Goal: Information Seeking & Learning: Learn about a topic

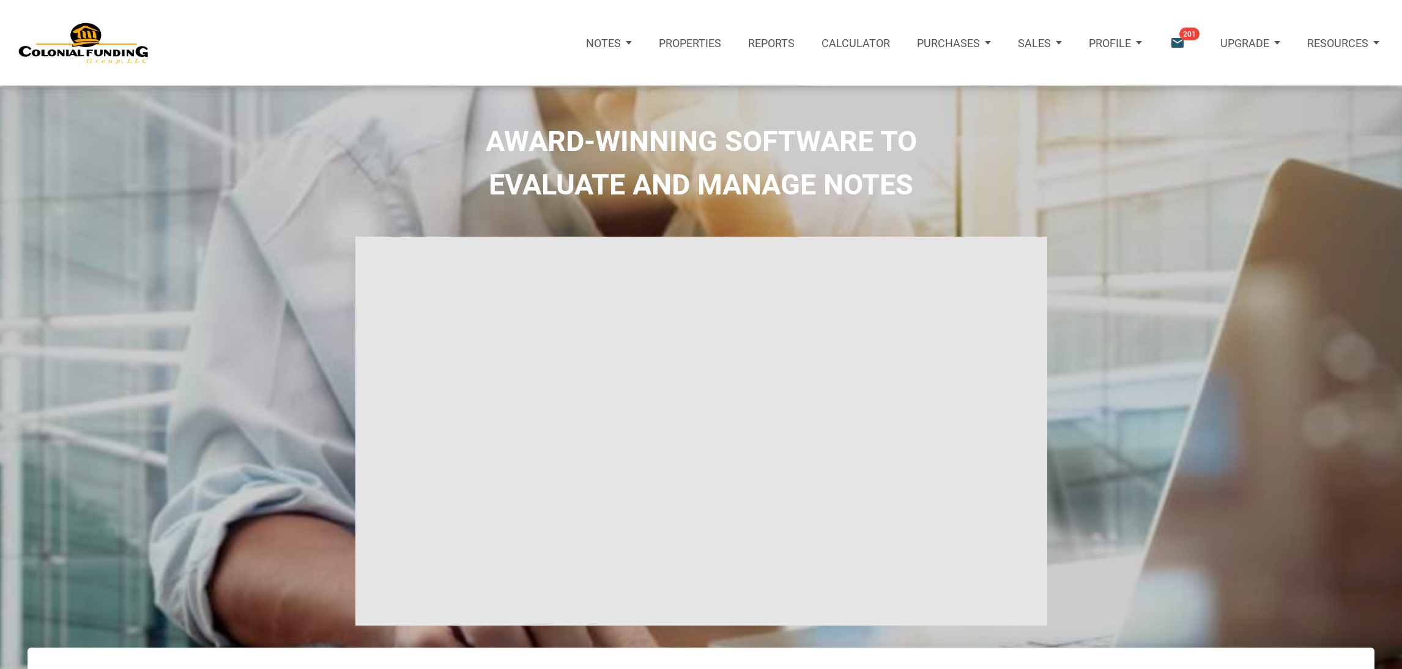
click at [1173, 45] on icon "email" at bounding box center [1177, 43] width 17 height 17
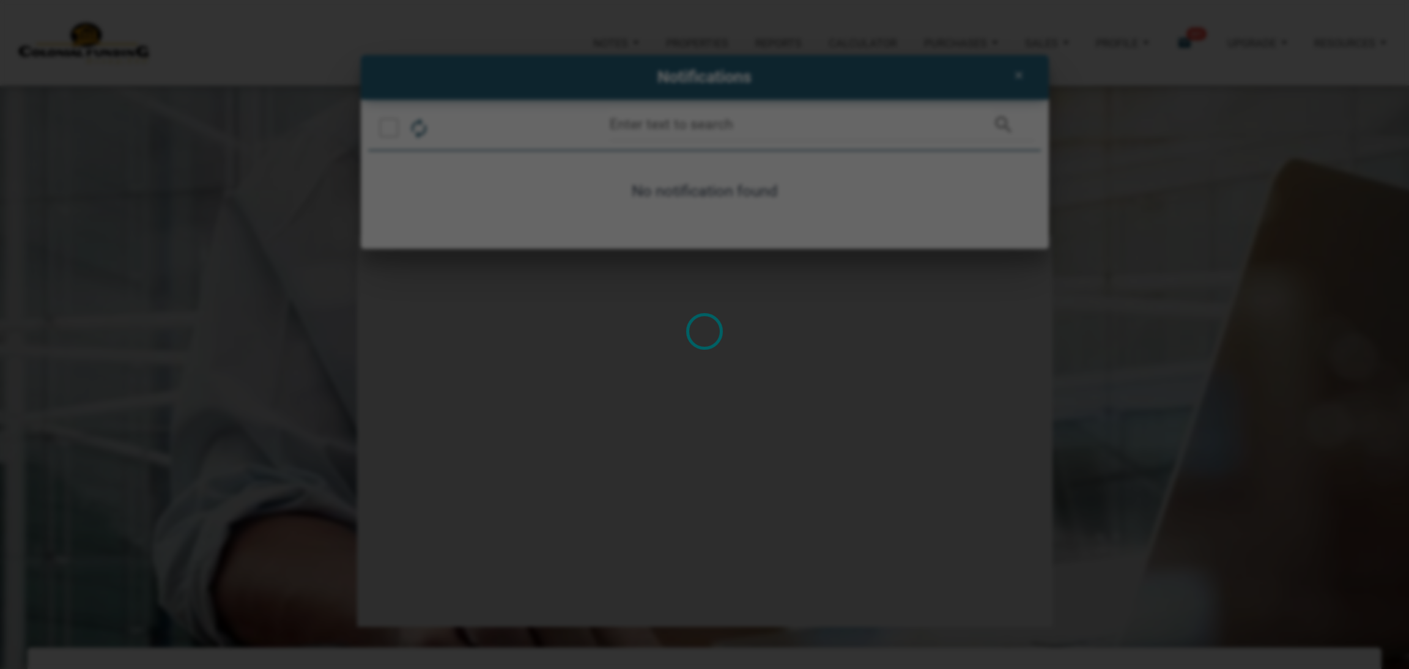
type input "Introduction to new features"
select select
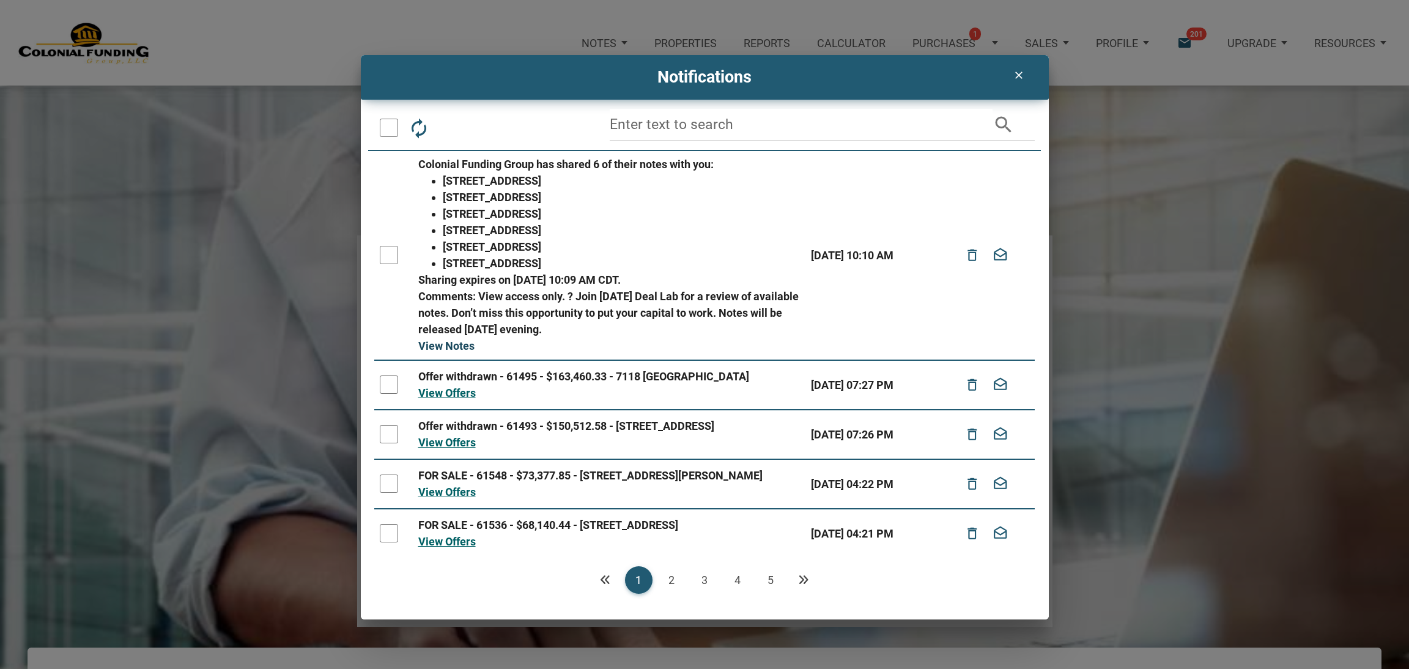
drag, startPoint x: 452, startPoint y: 338, endPoint x: 447, endPoint y: 346, distance: 8.8
click at [447, 346] on link "View Notes" at bounding box center [446, 346] width 56 height 13
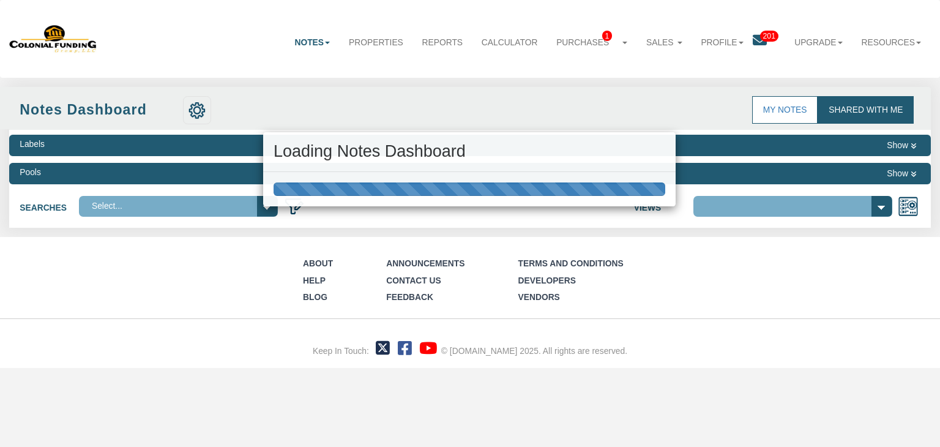
select select "316"
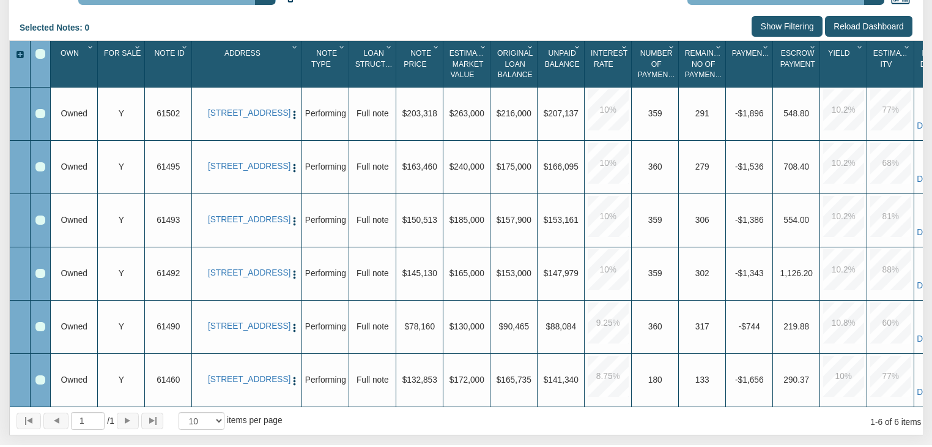
scroll to position [209, 0]
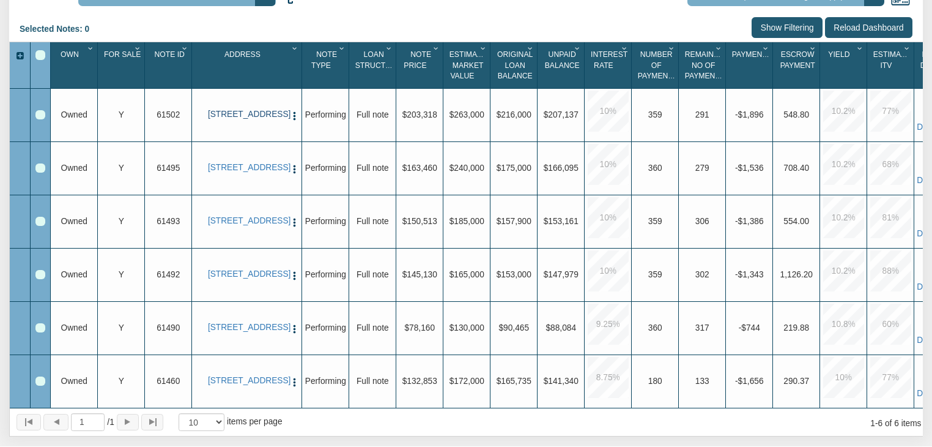
click at [270, 119] on link "[STREET_ADDRESS]" at bounding box center [247, 115] width 78 height 10
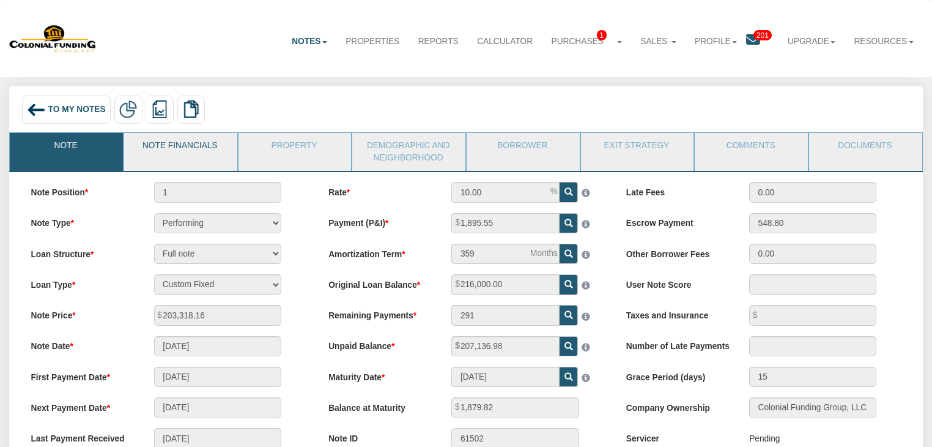
click at [201, 144] on div "Menu Notes Dashboard Transactions Properties Reports Calculator 1 1 201" at bounding box center [466, 422] width 932 height 845
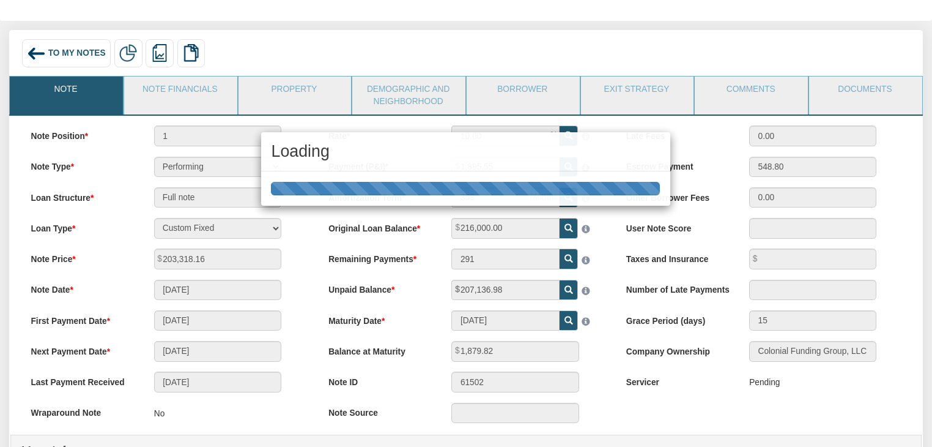
scroll to position [59, 0]
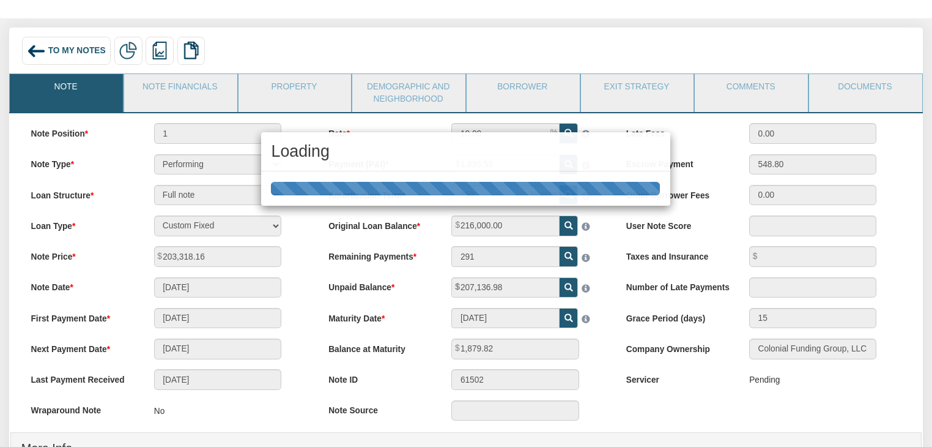
click at [298, 94] on div "Loading" at bounding box center [466, 223] width 932 height 447
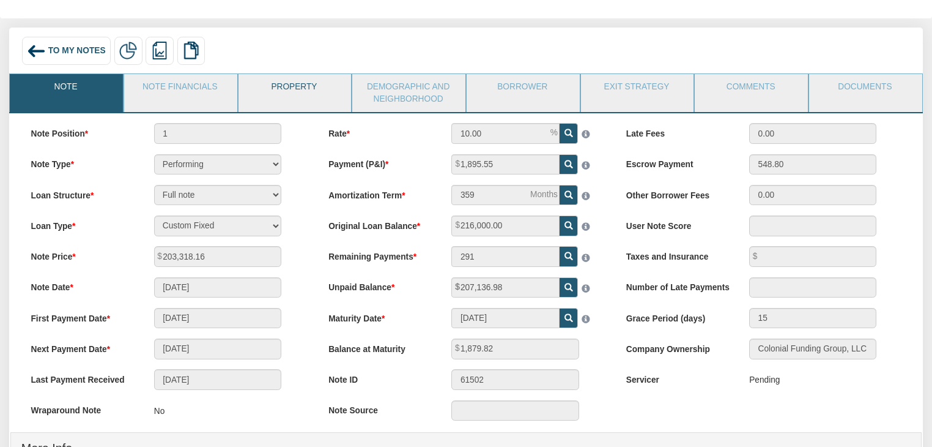
click at [283, 84] on link "Property" at bounding box center [295, 89] width 112 height 31
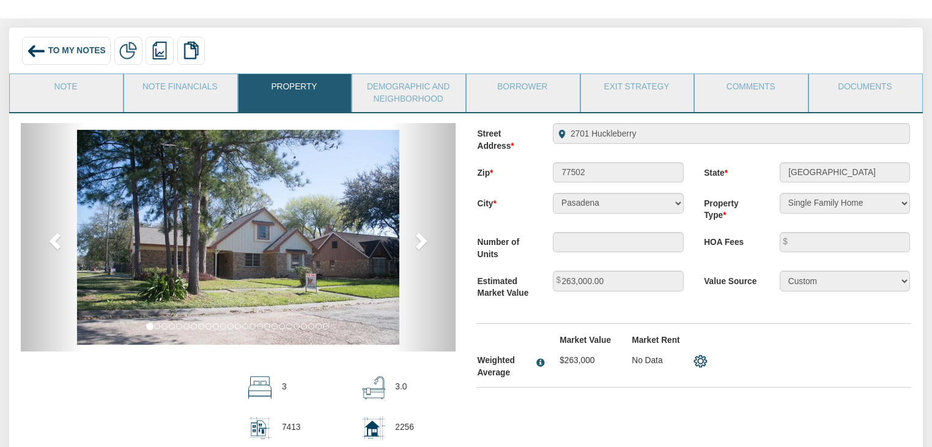
scroll to position [65, 0]
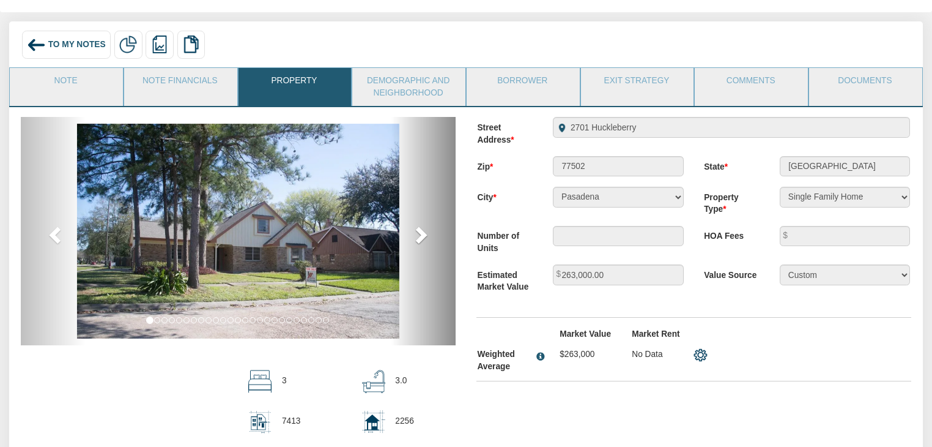
click at [426, 235] on span at bounding box center [420, 234] width 18 height 18
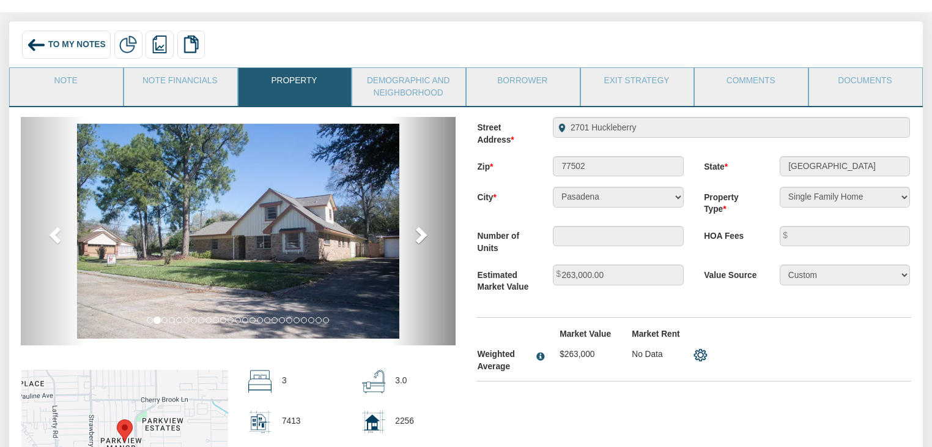
click at [408, 245] on link "next" at bounding box center [423, 231] width 65 height 228
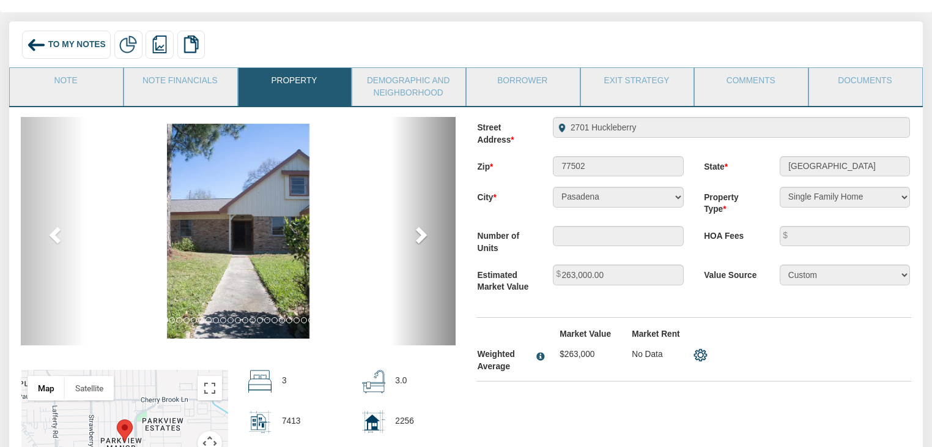
click at [408, 245] on link "next" at bounding box center [423, 231] width 65 height 228
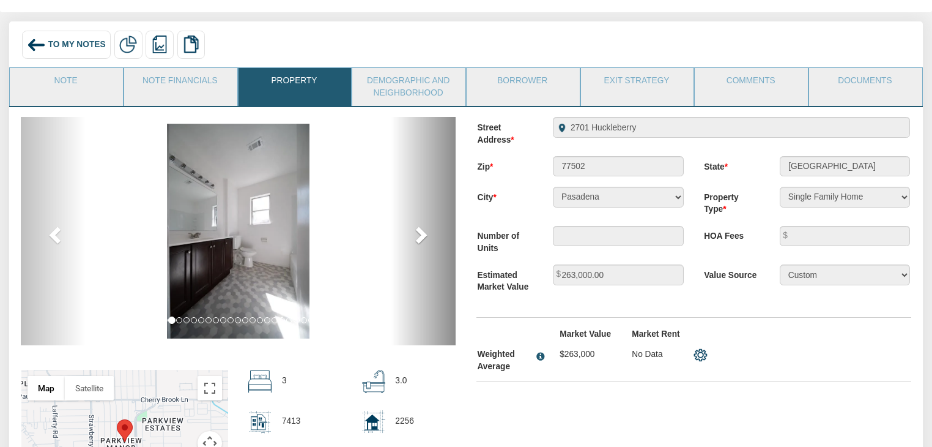
click at [408, 245] on link "next" at bounding box center [423, 231] width 65 height 228
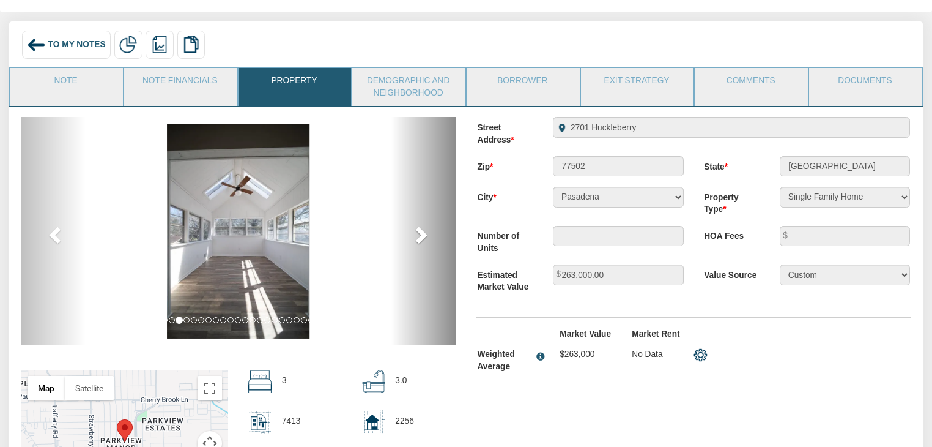
click at [408, 245] on link "next" at bounding box center [423, 231] width 65 height 228
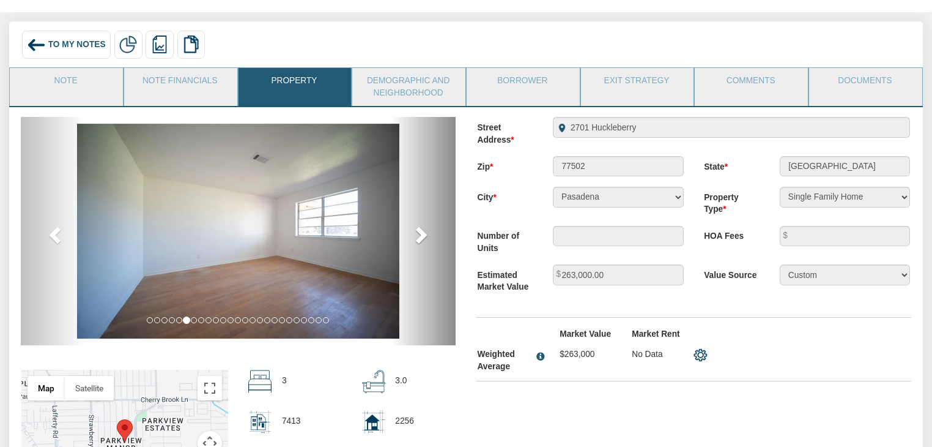
click at [408, 245] on link "next" at bounding box center [423, 231] width 65 height 228
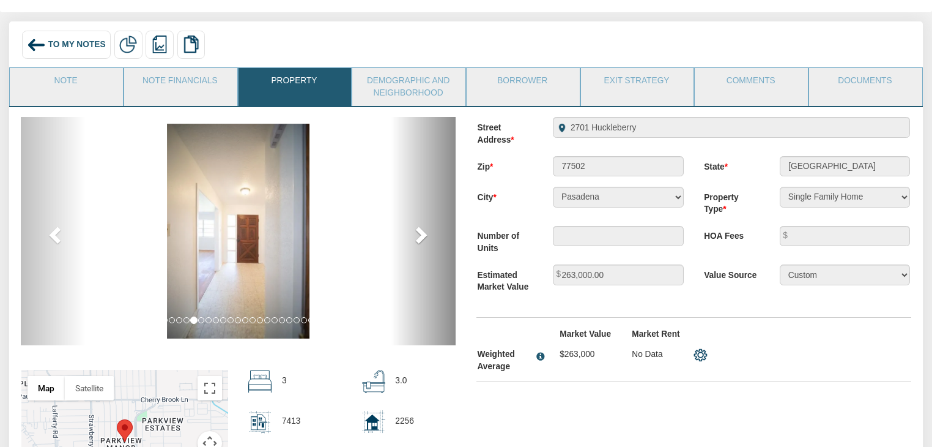
click at [408, 245] on link "next" at bounding box center [423, 231] width 65 height 228
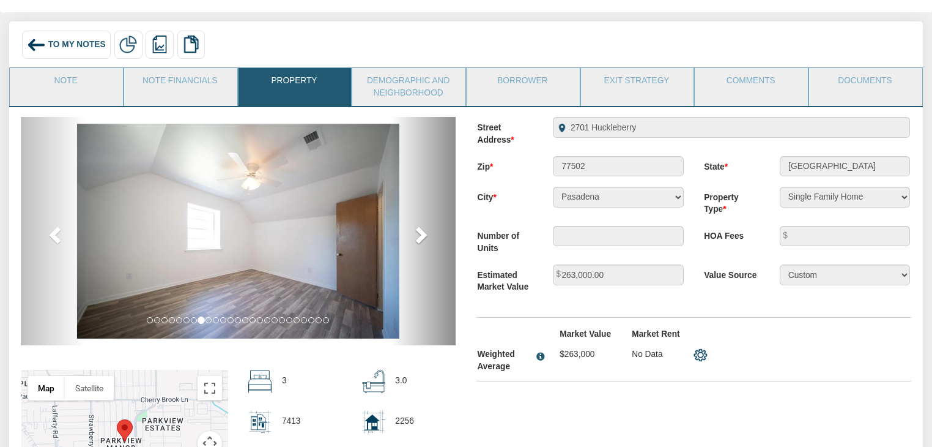
click at [408, 245] on link "next" at bounding box center [423, 231] width 65 height 228
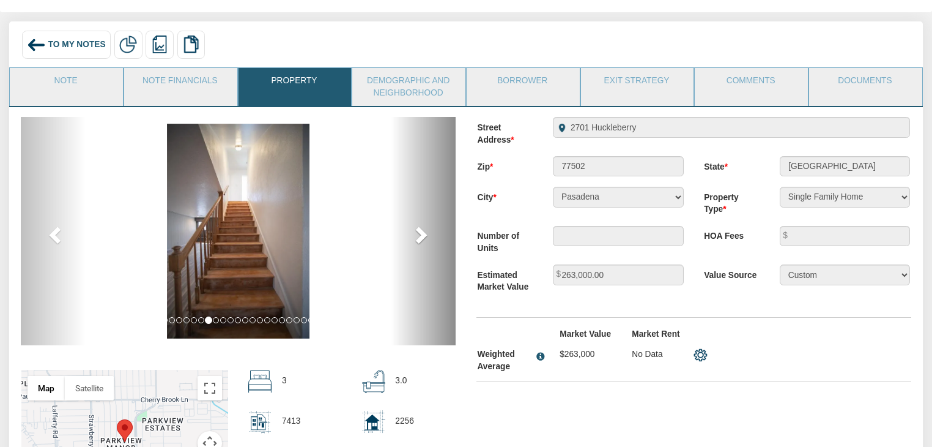
click at [408, 245] on link "next" at bounding box center [423, 231] width 65 height 228
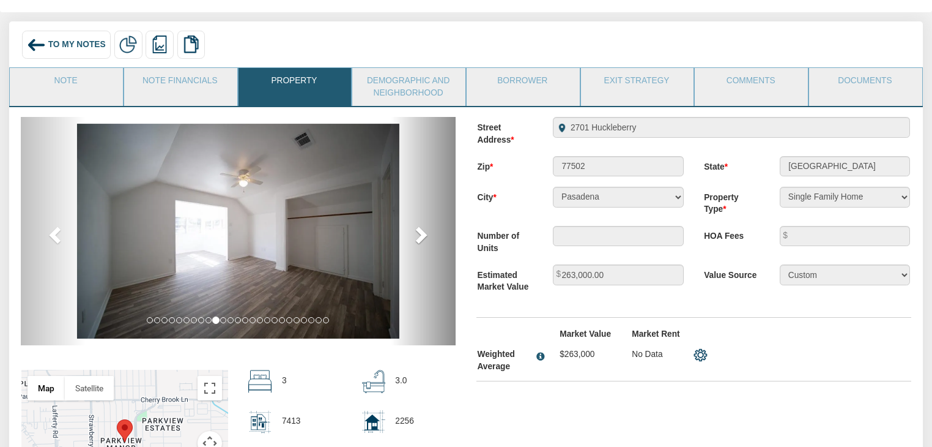
click at [408, 245] on link "next" at bounding box center [423, 231] width 65 height 228
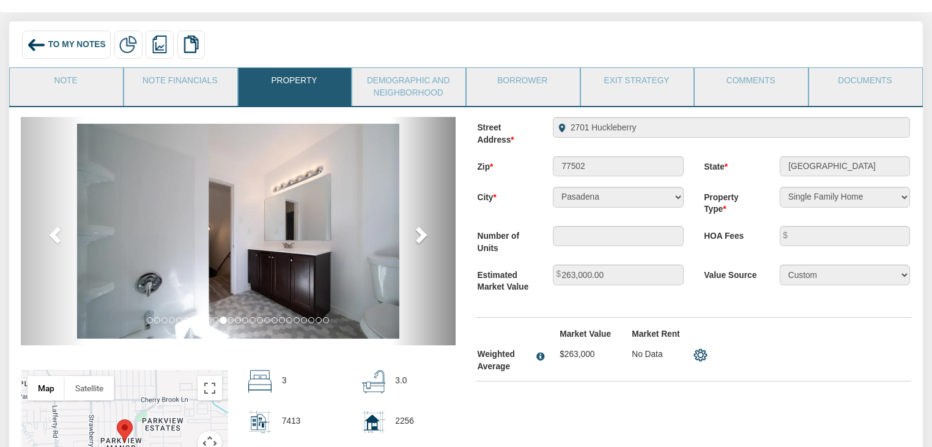
click at [408, 245] on link "next" at bounding box center [423, 231] width 65 height 228
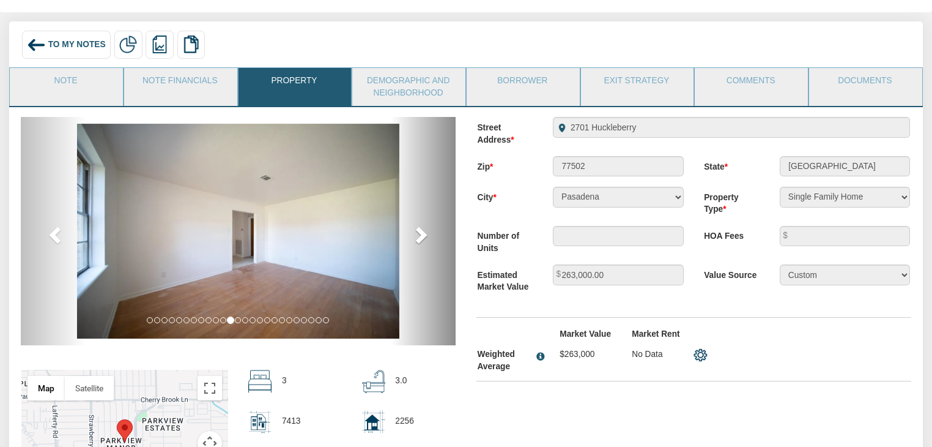
click at [408, 245] on link "next" at bounding box center [423, 231] width 65 height 228
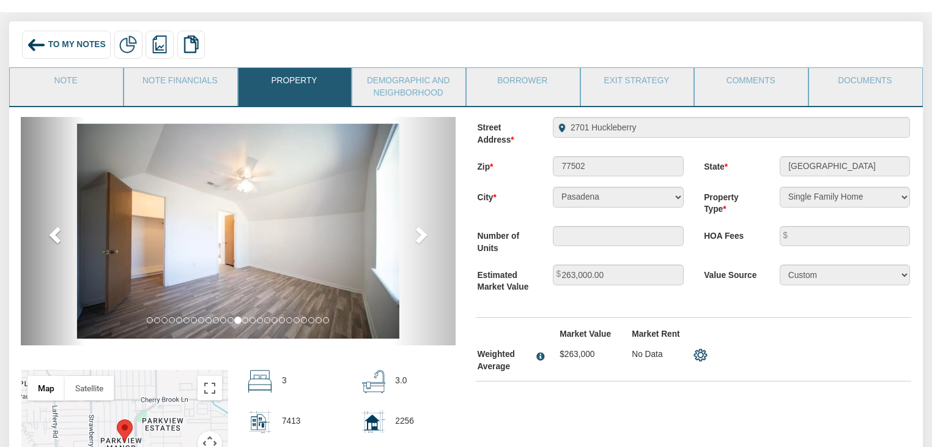
click at [42, 201] on link "previous" at bounding box center [53, 231] width 65 height 228
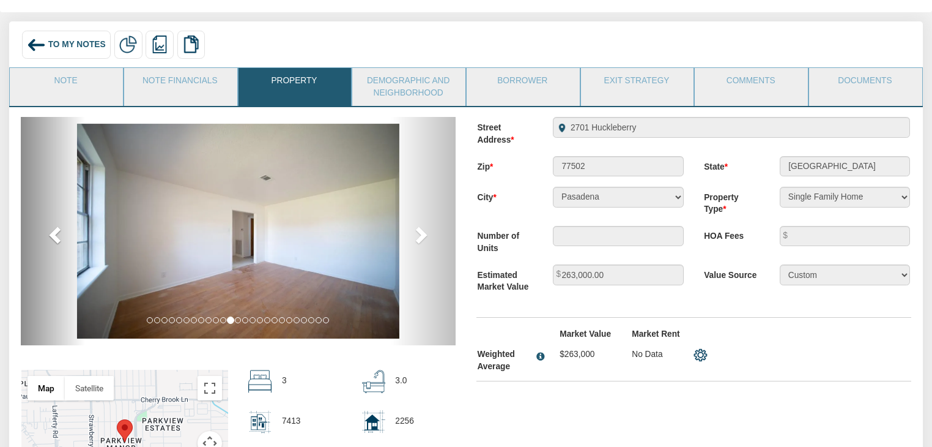
click at [42, 201] on link "previous" at bounding box center [53, 231] width 65 height 228
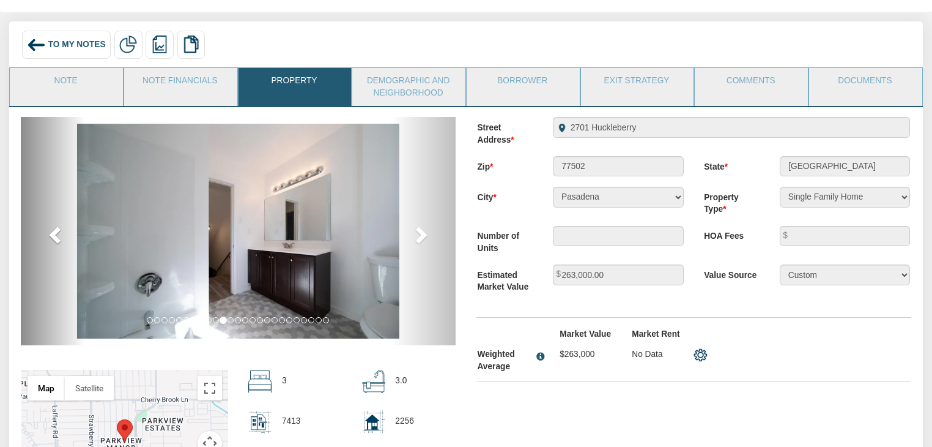
click at [42, 201] on link "previous" at bounding box center [53, 231] width 65 height 228
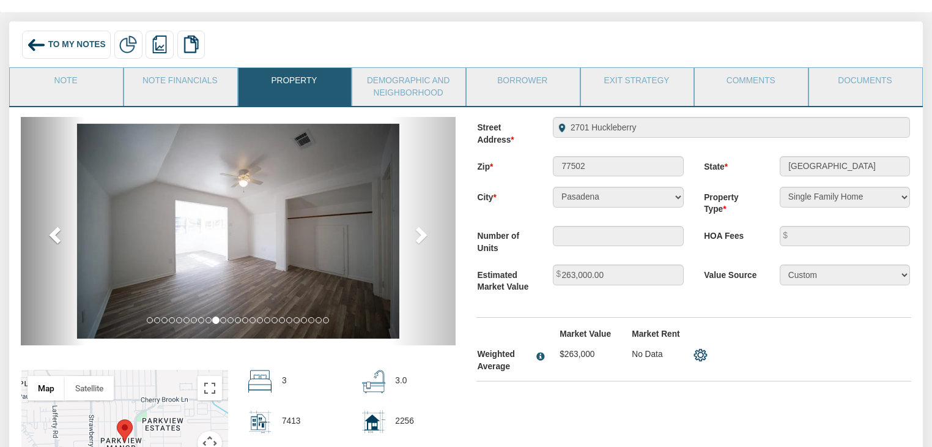
click at [42, 201] on link "previous" at bounding box center [53, 231] width 65 height 228
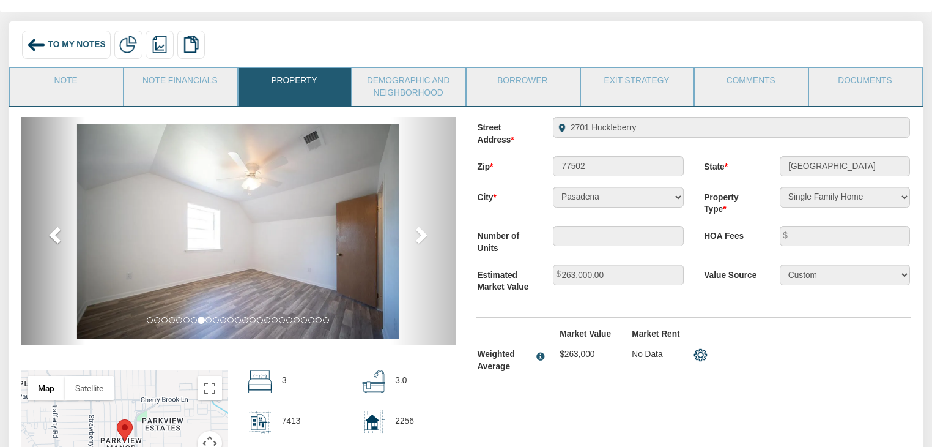
click at [42, 201] on link "previous" at bounding box center [53, 231] width 65 height 228
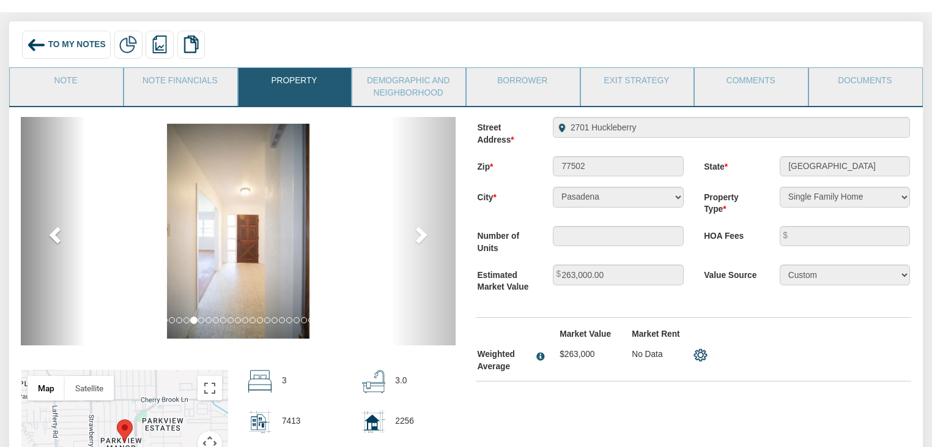
click at [42, 201] on link "previous" at bounding box center [53, 231] width 65 height 228
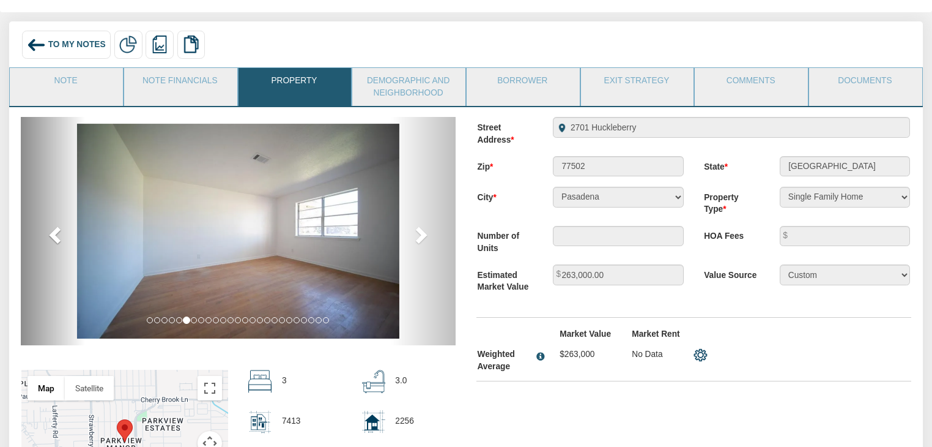
click at [42, 201] on link "previous" at bounding box center [53, 231] width 65 height 228
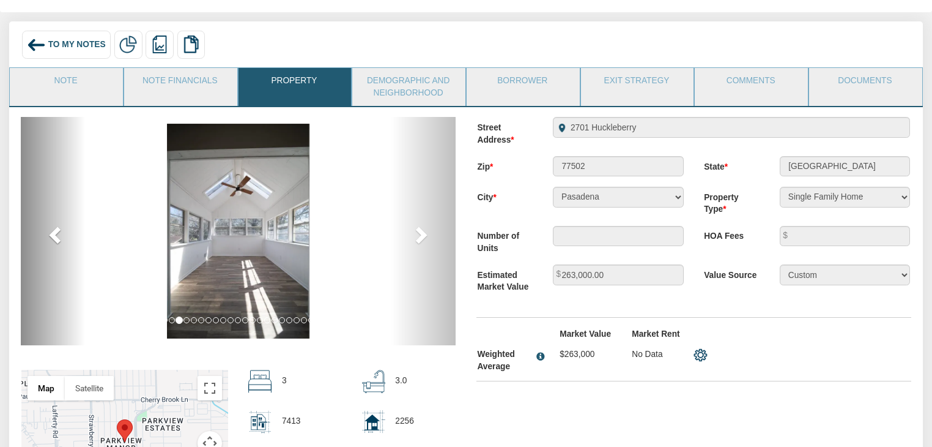
click at [42, 201] on link "previous" at bounding box center [53, 231] width 65 height 228
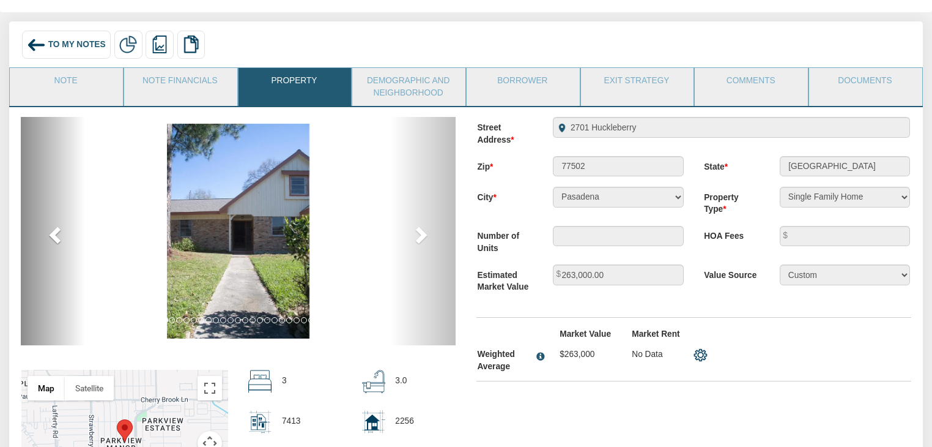
click at [42, 201] on link "previous" at bounding box center [53, 231] width 65 height 228
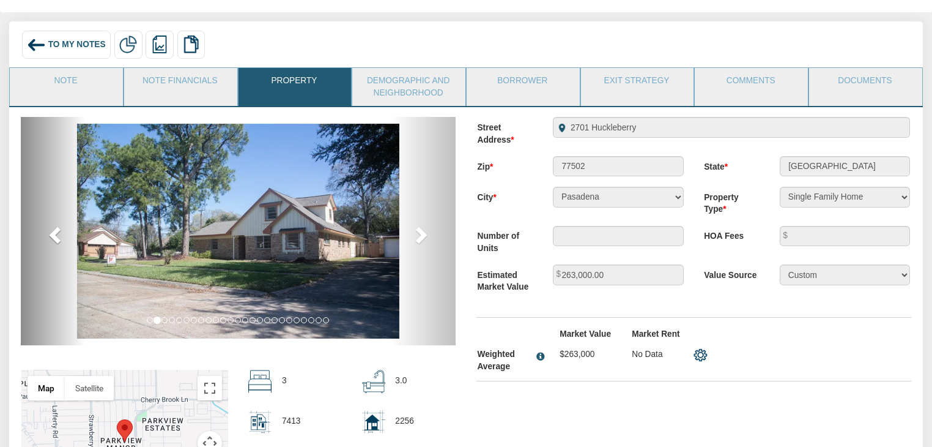
click at [42, 201] on link "previous" at bounding box center [53, 231] width 65 height 228
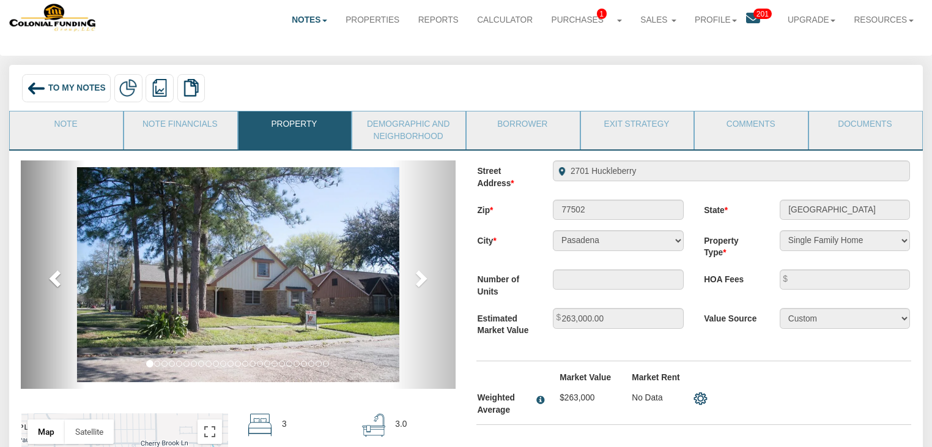
scroll to position [20, 0]
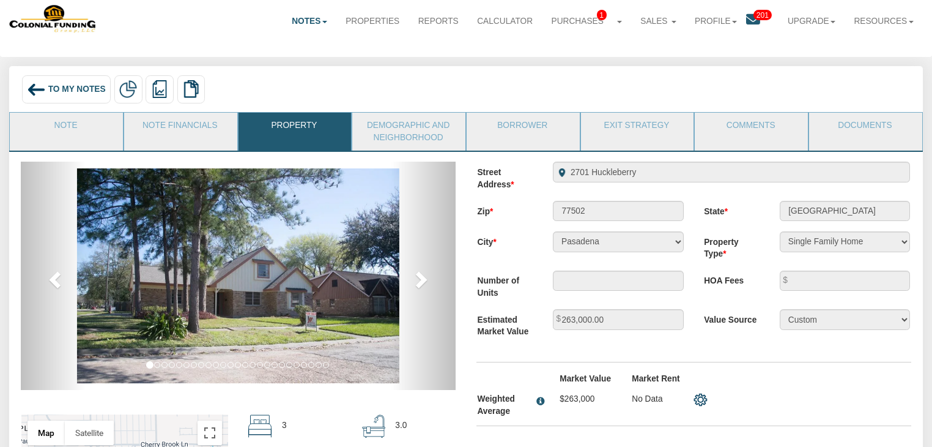
click at [82, 83] on div "To My Notes" at bounding box center [66, 89] width 89 height 28
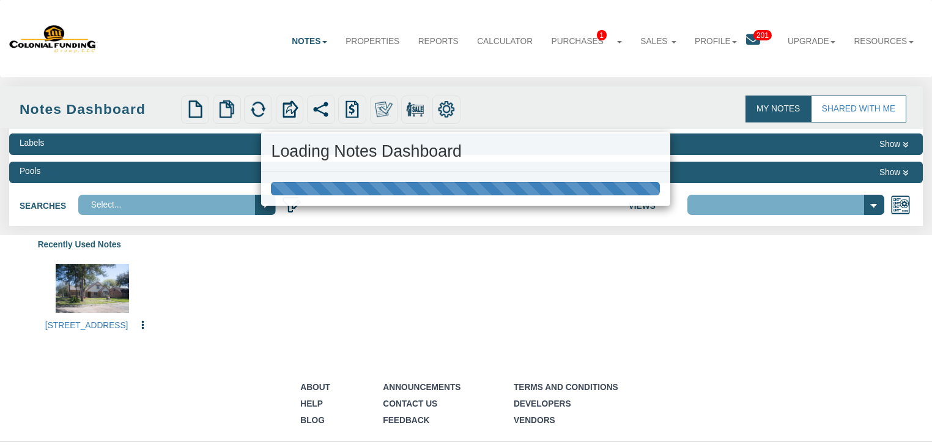
select select "316"
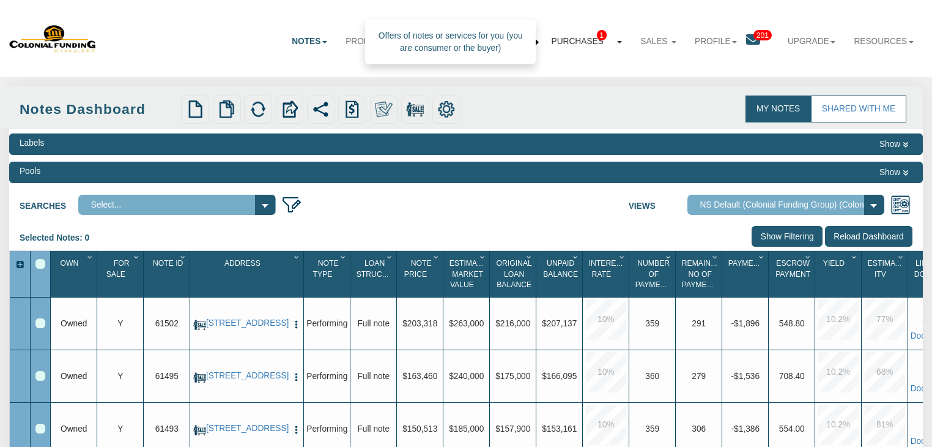
click at [554, 44] on link "Purchases 1" at bounding box center [586, 41] width 89 height 31
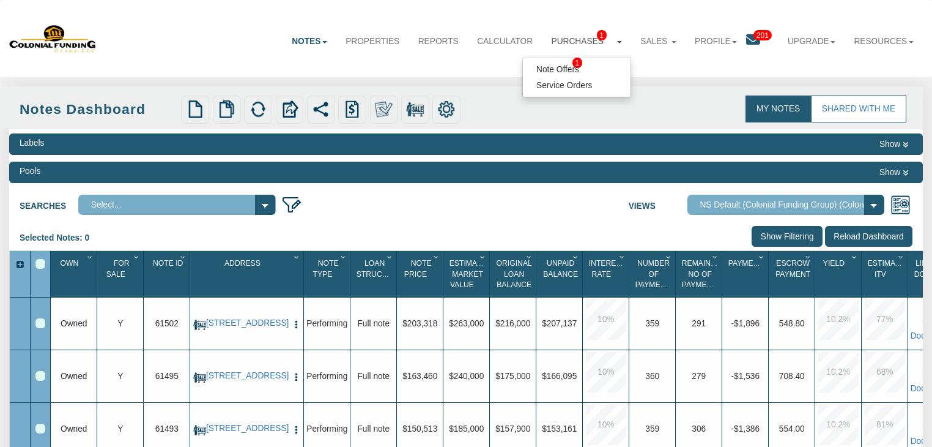
click at [561, 119] on div "Upload Notes Upload NODs Verify Mapping Upload Results" at bounding box center [397, 109] width 439 height 28
